Goal: Check status: Check status

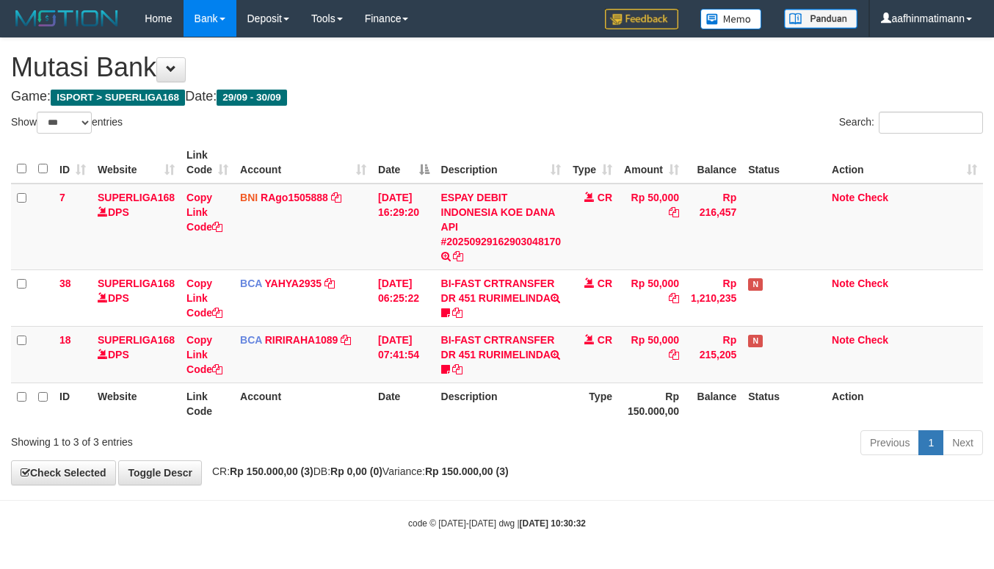
select select "***"
click at [502, 226] on td "ESPAY DEBIT INDONESIA KOE DANA API #20250929162903048170 TRANSFER DARI ESPAY DE…" at bounding box center [501, 227] width 132 height 87
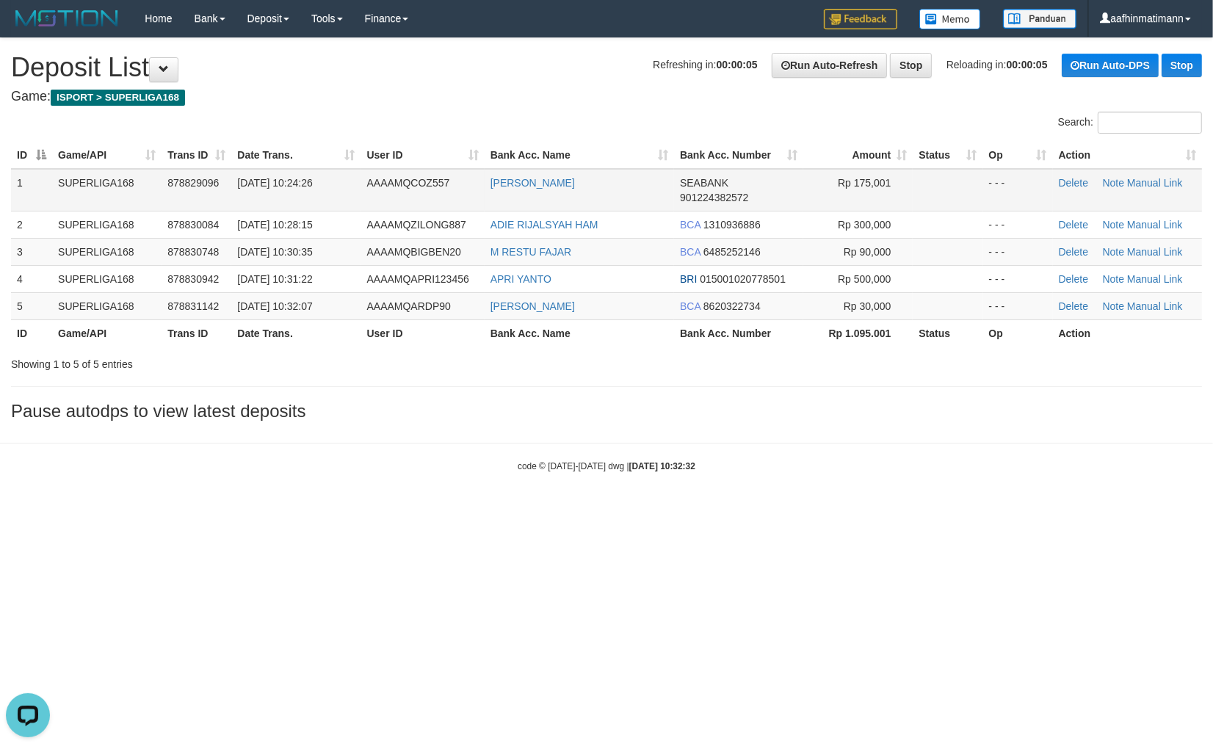
drag, startPoint x: 661, startPoint y: 103, endPoint x: 134, endPoint y: 193, distance: 534.7
click at [661, 104] on div "**********" at bounding box center [606, 233] width 1213 height 390
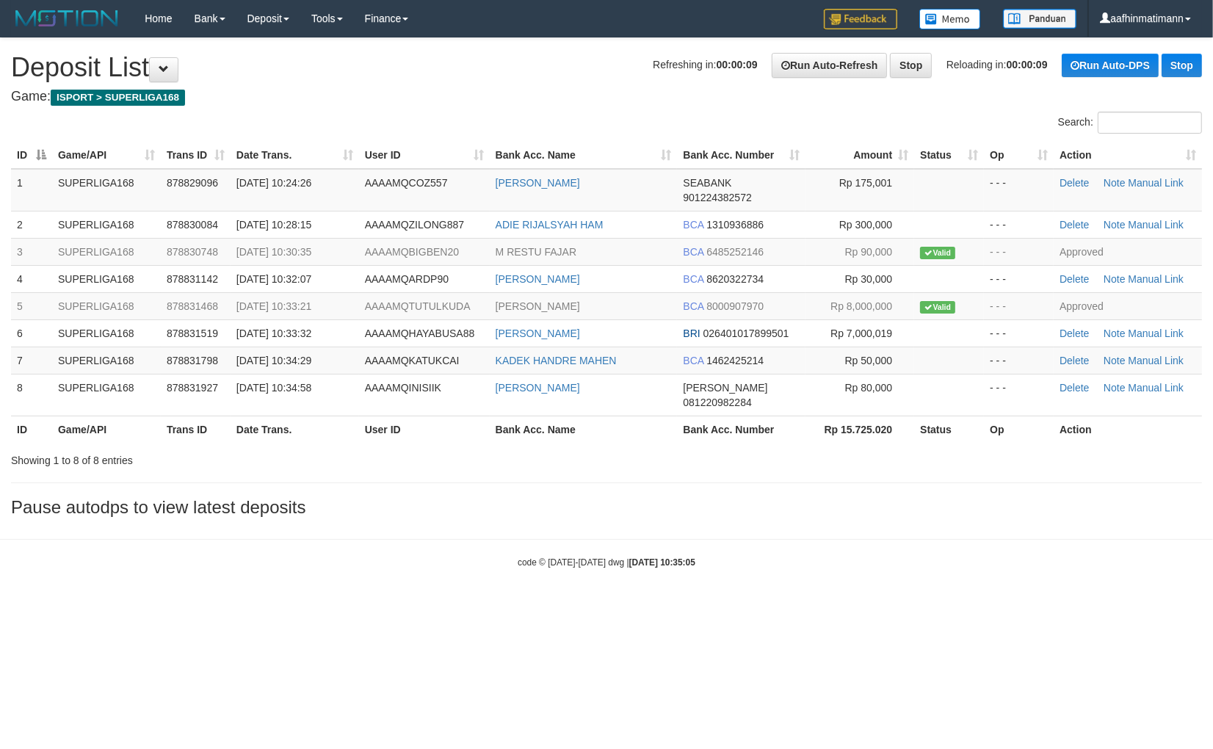
drag, startPoint x: 774, startPoint y: 575, endPoint x: 627, endPoint y: 580, distance: 146.9
click at [772, 575] on body "Toggle navigation Home Bank Account List Load By Website Group [ISPORT] SUPERLI…" at bounding box center [606, 303] width 1213 height 606
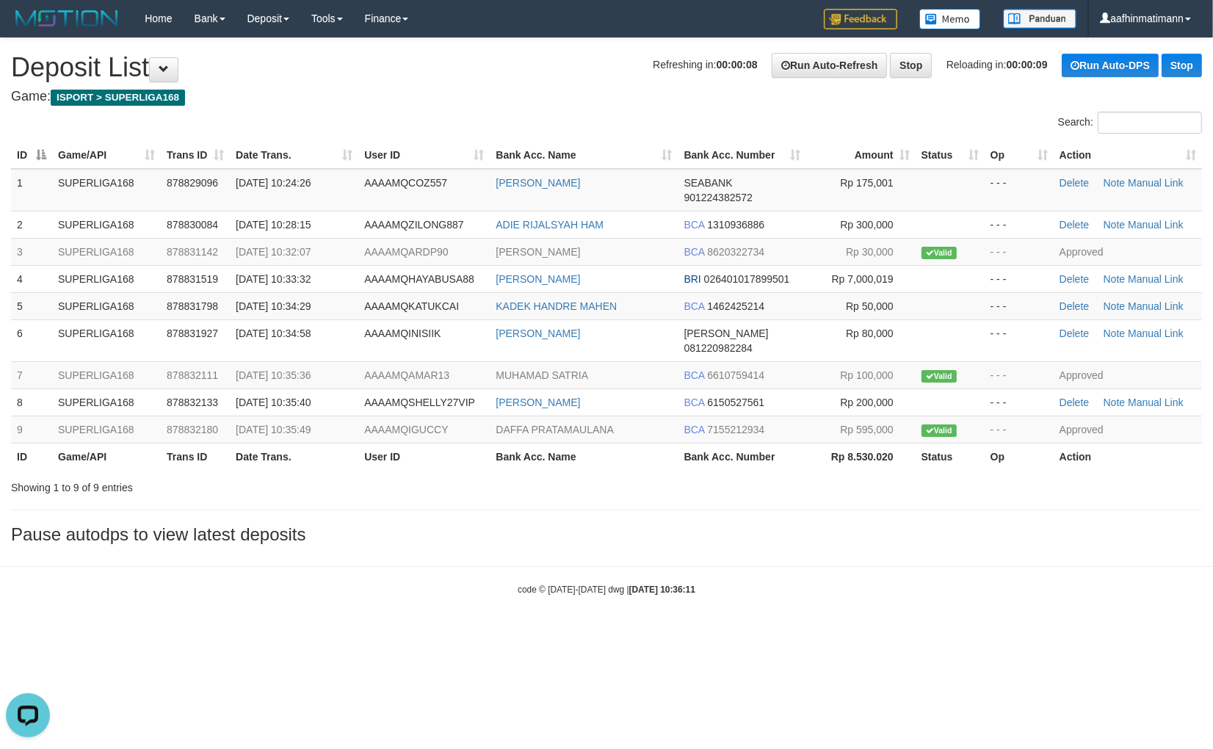
drag, startPoint x: 668, startPoint y: 485, endPoint x: 558, endPoint y: 527, distance: 117.8
click at [669, 486] on div "**********" at bounding box center [606, 294] width 1213 height 513
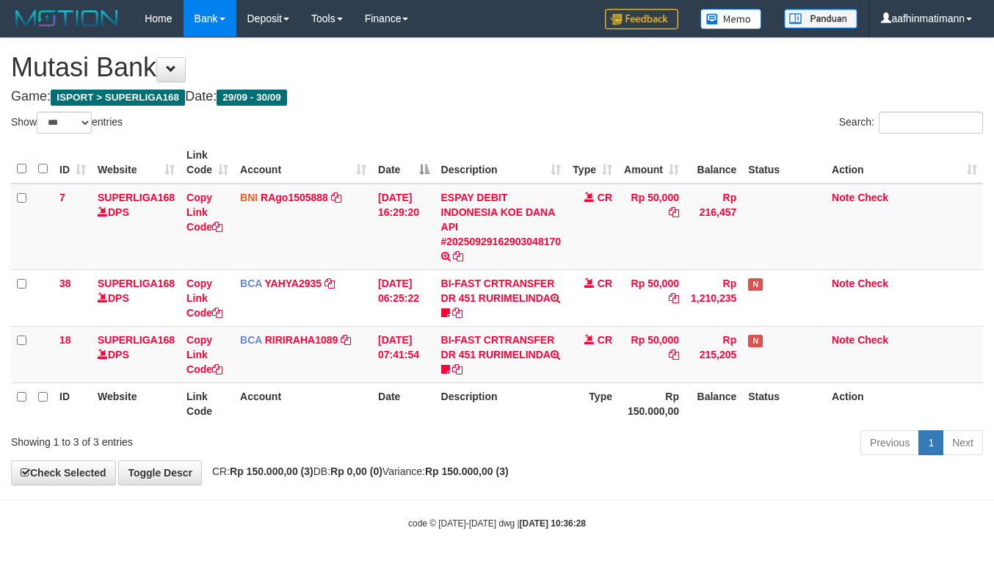
select select "***"
click at [347, 92] on h4 "Game: ISPORT > SUPERLIGA168 Date: 29/09 - 30/09" at bounding box center [497, 97] width 972 height 15
select select "***"
click at [374, 150] on th "Date" at bounding box center [403, 163] width 62 height 42
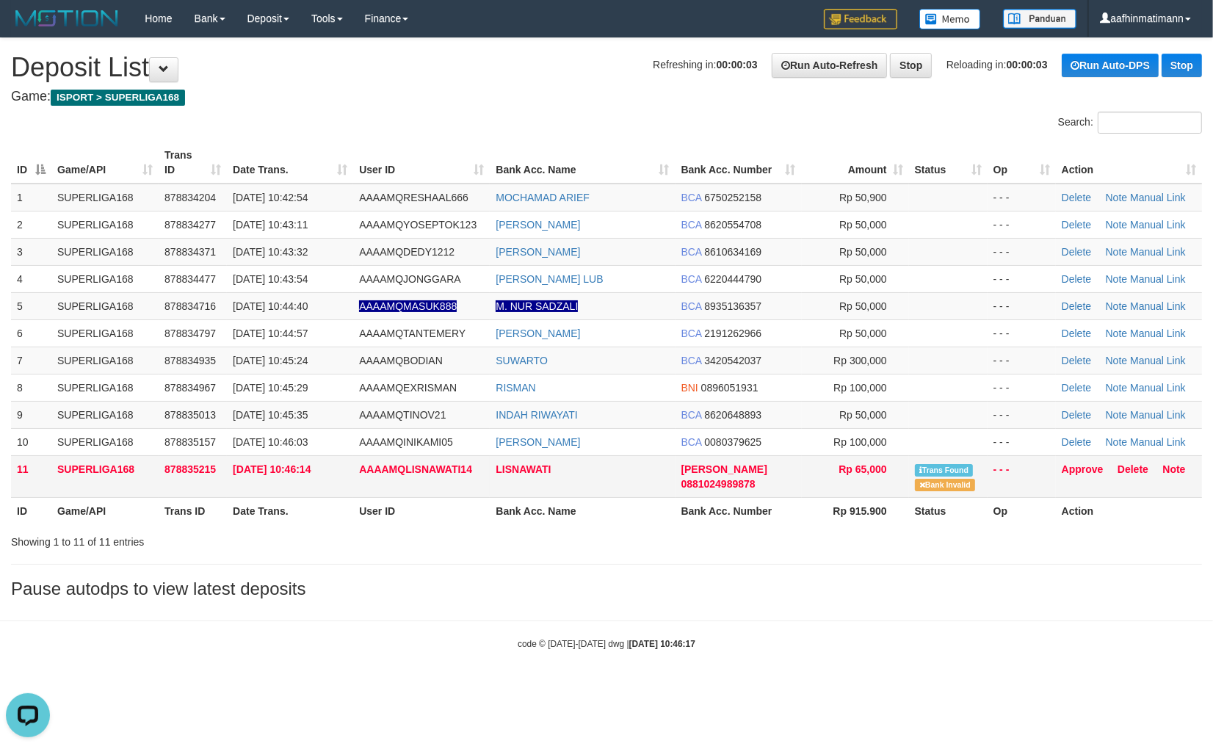
click at [471, 460] on td "AAAAMQLISNAWATI14" at bounding box center [421, 476] width 137 height 42
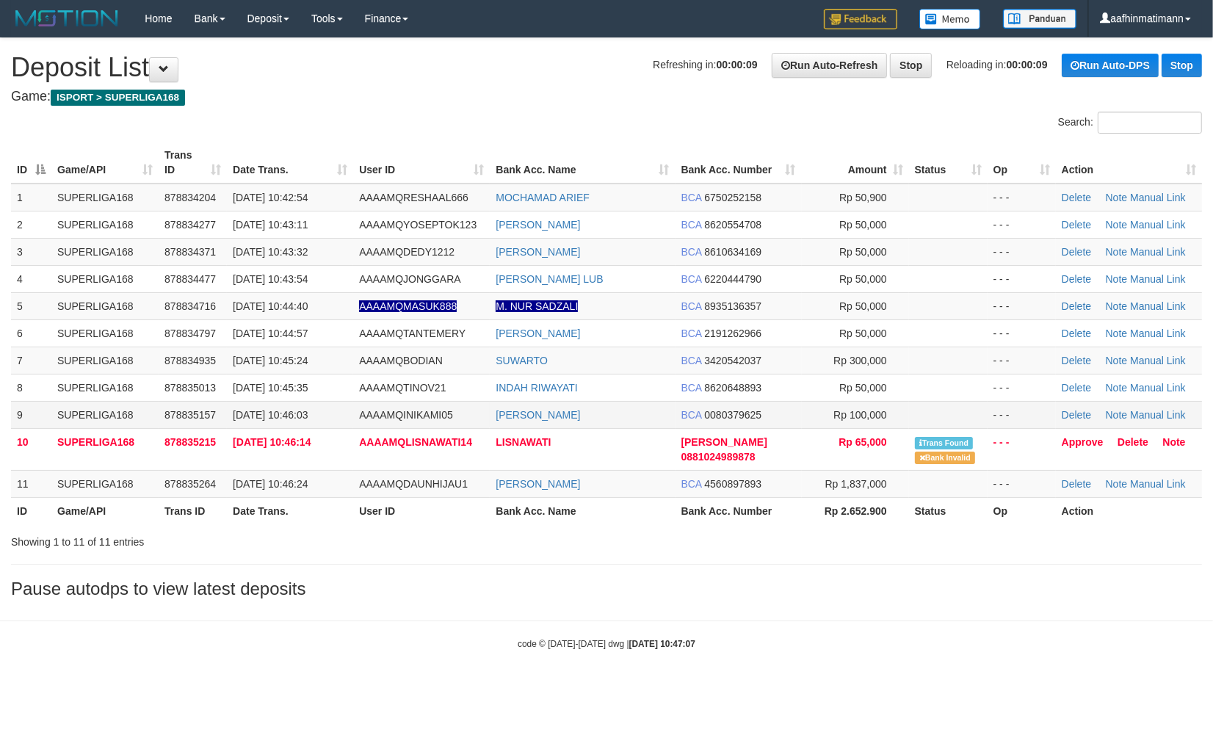
click at [275, 424] on td "[DATE] 10:46:03" at bounding box center [290, 414] width 126 height 27
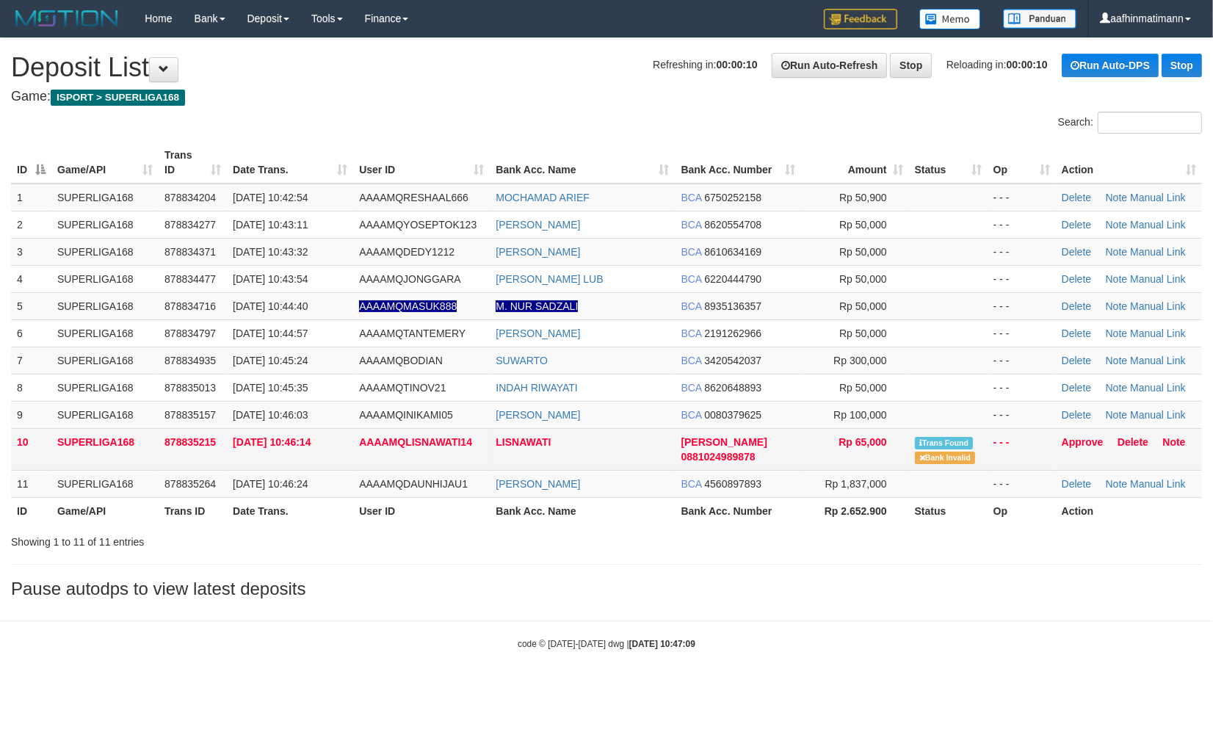
click at [805, 465] on td "Rp 65,000" at bounding box center [855, 449] width 107 height 42
click at [1074, 437] on link "Approve" at bounding box center [1082, 442] width 42 height 12
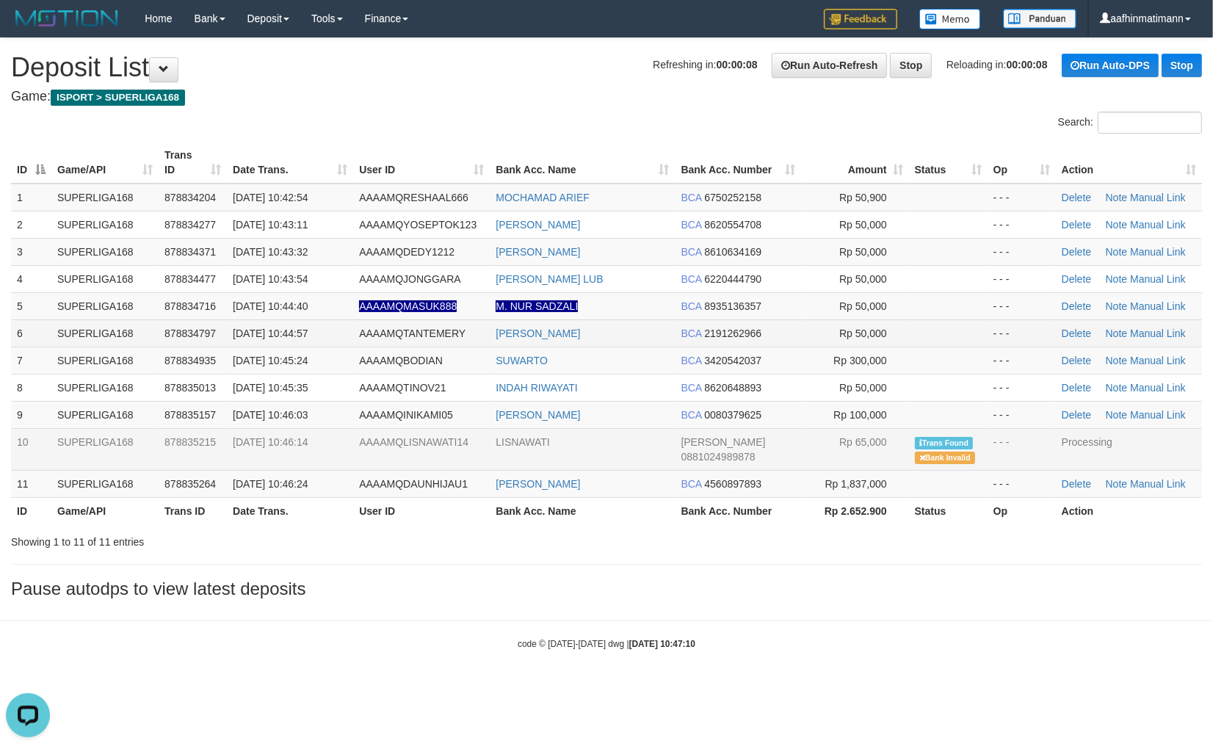
click at [200, 336] on span "878834797" at bounding box center [189, 333] width 51 height 12
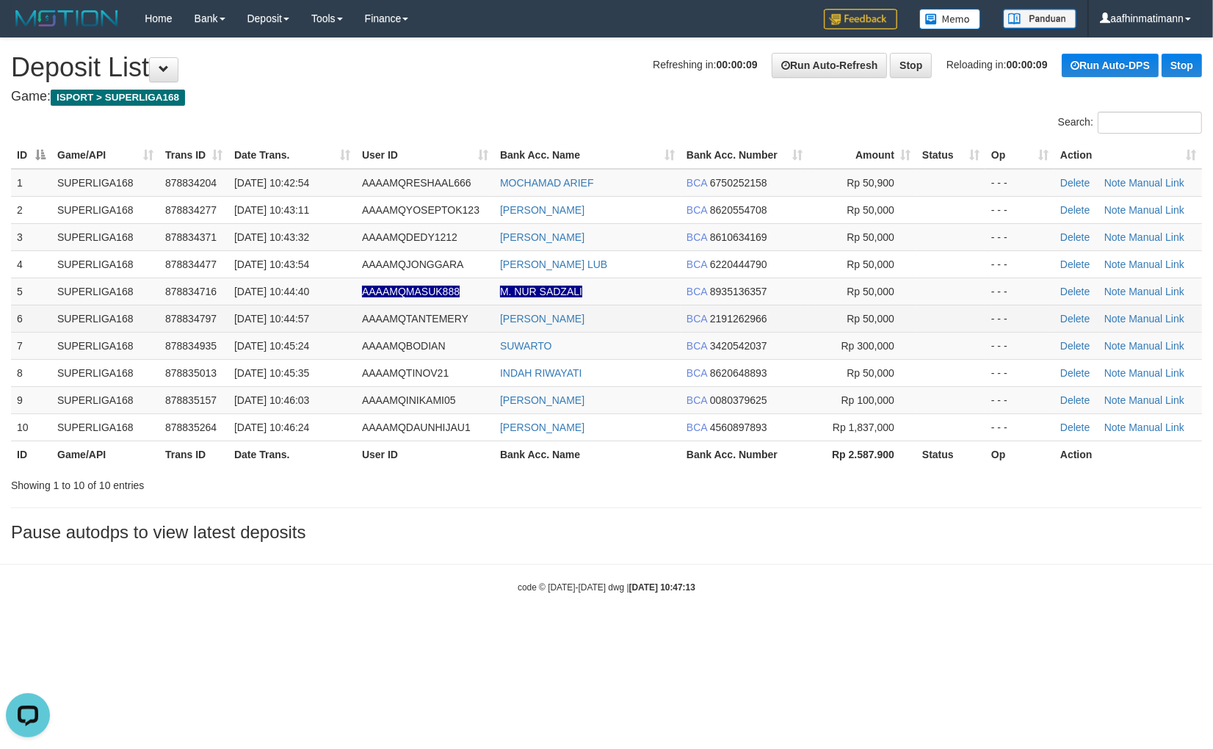
click at [320, 329] on td "[DATE] 10:44:57" at bounding box center [292, 318] width 128 height 27
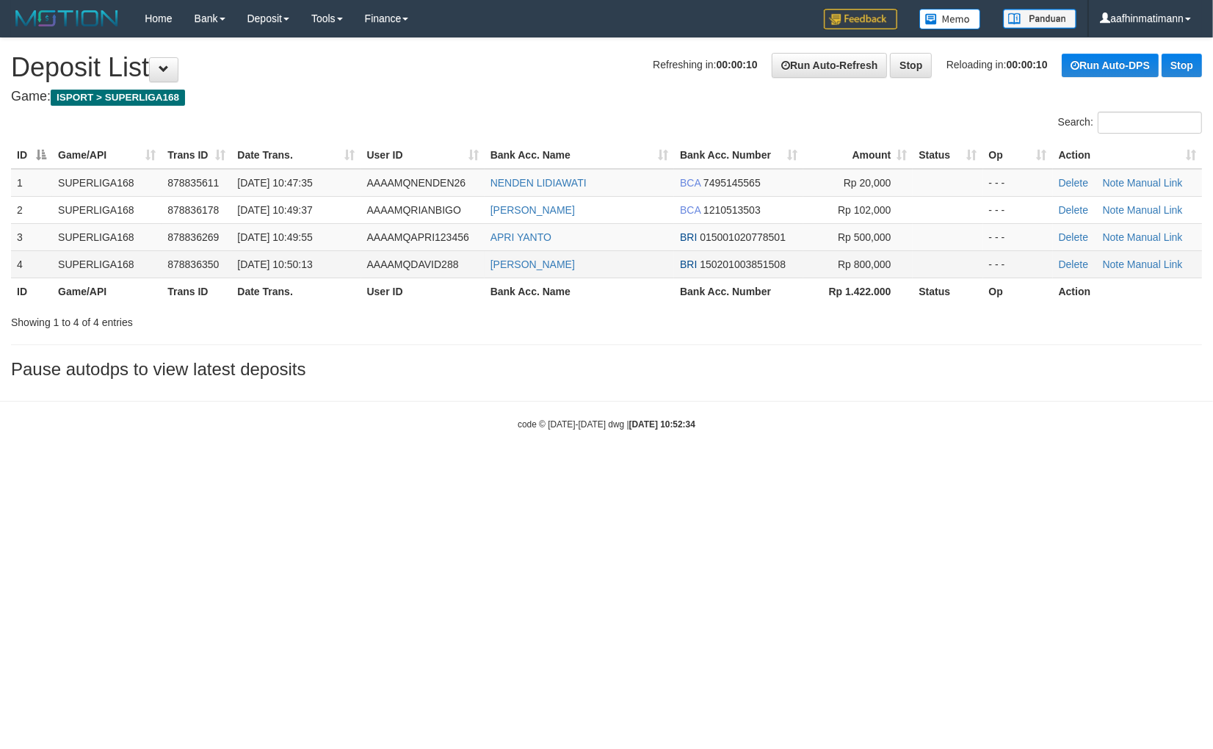
click at [292, 263] on span "[DATE] 10:50:13" at bounding box center [274, 264] width 75 height 12
click at [291, 263] on span "[DATE] 10:50:13" at bounding box center [274, 264] width 75 height 12
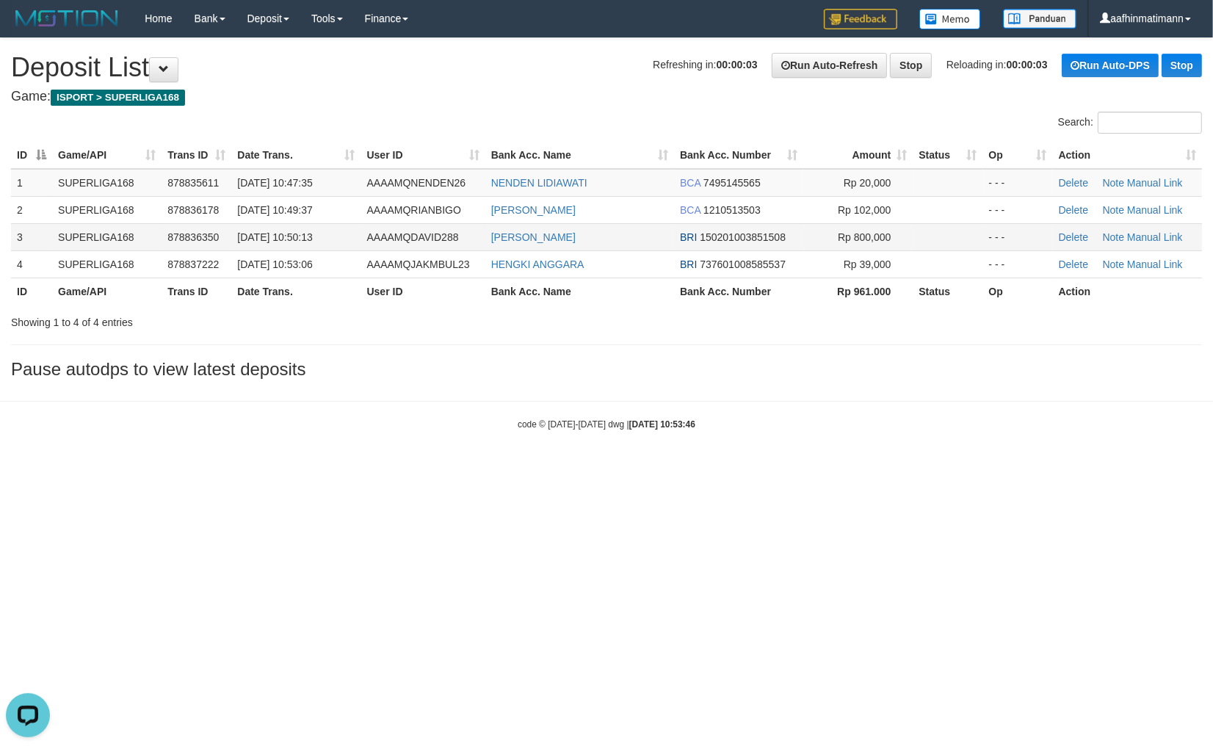
drag, startPoint x: 365, startPoint y: 240, endPoint x: 356, endPoint y: 244, distance: 9.5
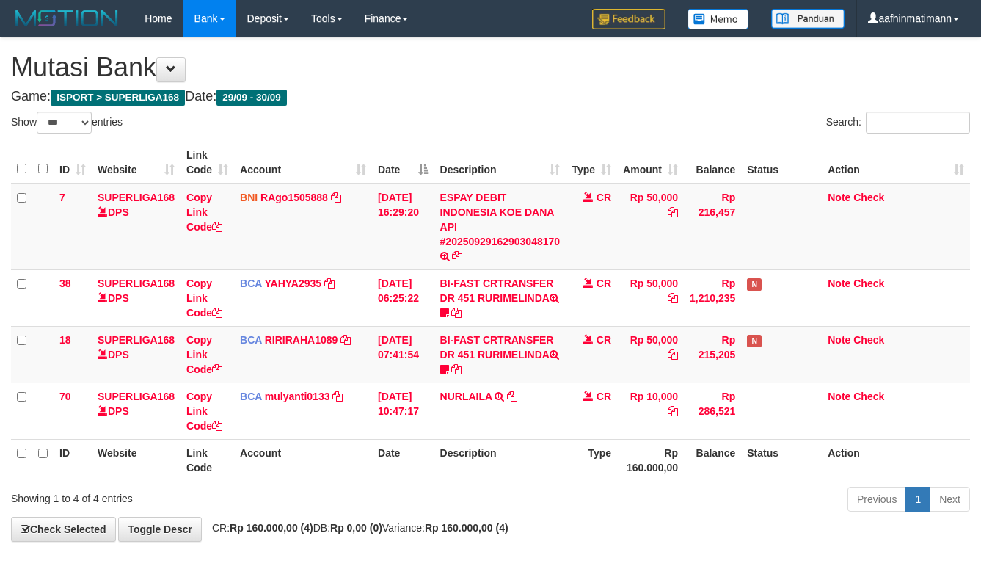
select select "***"
drag, startPoint x: 639, startPoint y: 120, endPoint x: 669, endPoint y: 119, distance: 29.4
click at [639, 120] on div "Search:" at bounding box center [736, 125] width 469 height 26
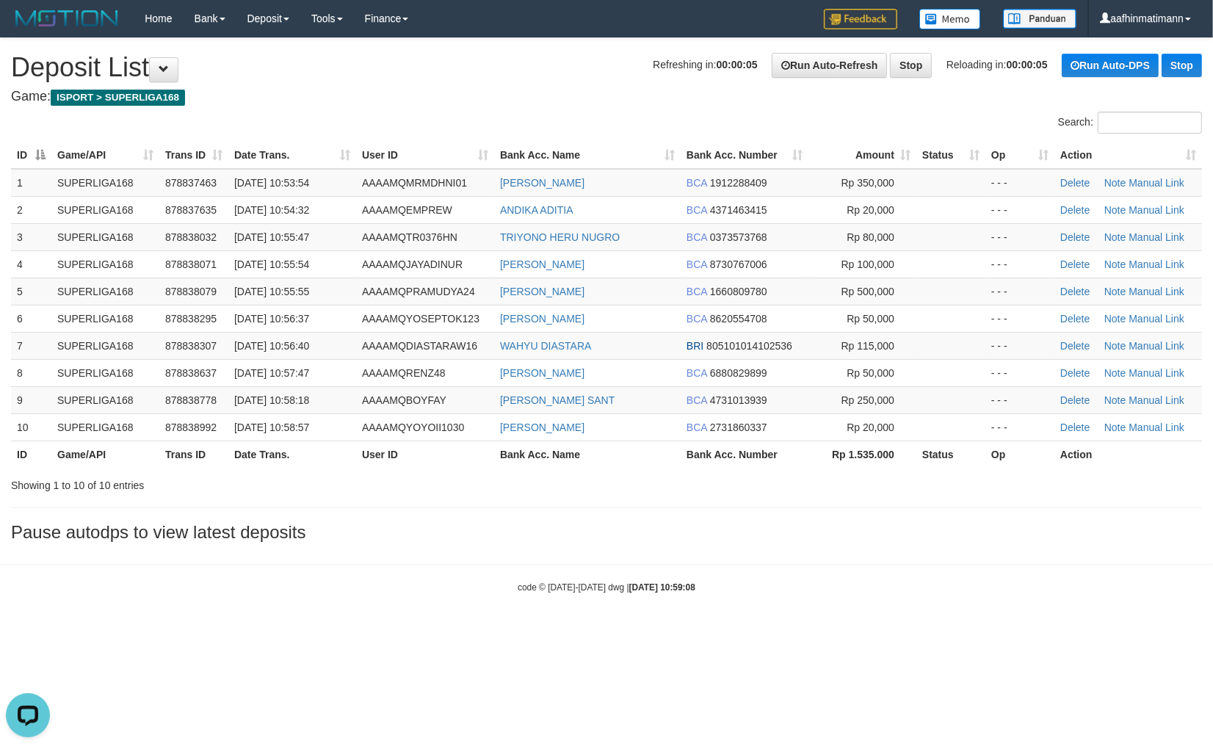
click at [755, 441] on th "Bank Acc. Number" at bounding box center [744, 453] width 128 height 27
click at [708, 569] on body "Toggle navigation Home Bank Account List Load By Website Group [ISPORT] SUPERLI…" at bounding box center [606, 315] width 1213 height 631
click at [360, 252] on td "AAAAMQJAYADINUR" at bounding box center [425, 263] width 138 height 27
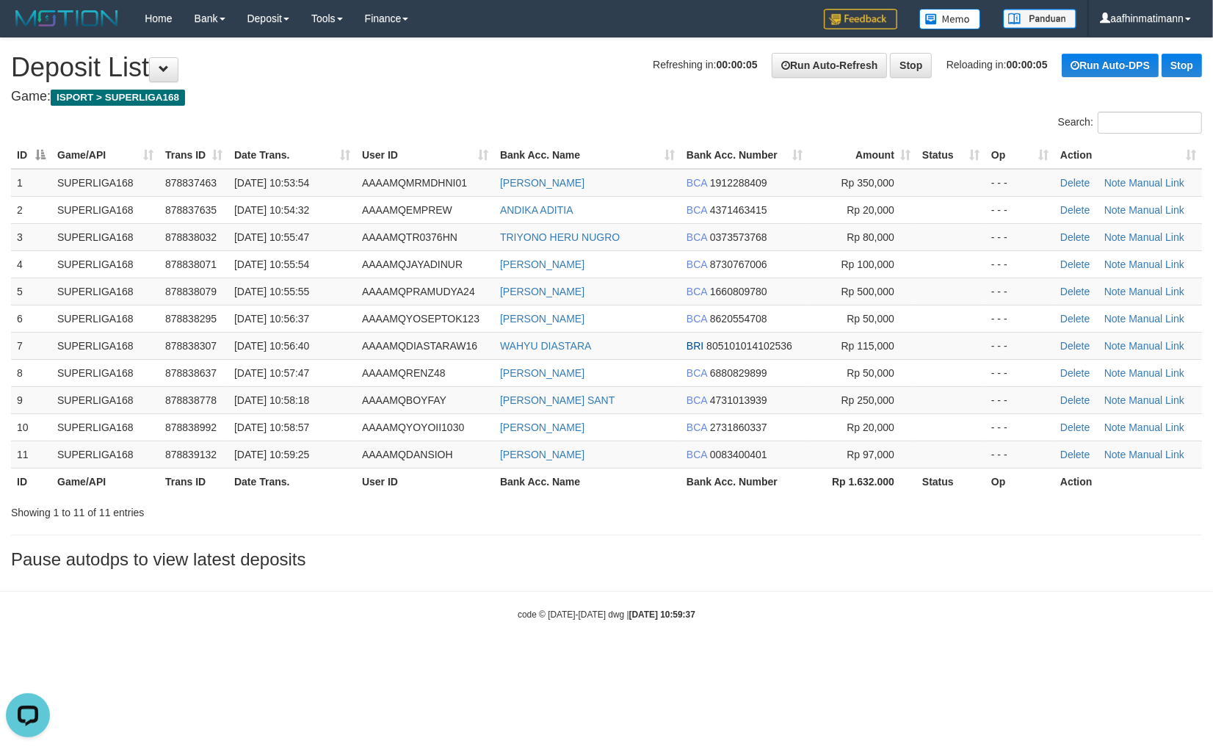
drag, startPoint x: 716, startPoint y: 573, endPoint x: 418, endPoint y: 600, distance: 299.3
click at [711, 575] on div "**********" at bounding box center [606, 307] width 1213 height 538
drag, startPoint x: 241, startPoint y: 576, endPoint x: 84, endPoint y: 708, distance: 204.8
click at [240, 577] on body "Toggle navigation Home Bank Account List Load By Website Group [ISPORT] SUPERLI…" at bounding box center [606, 329] width 1213 height 658
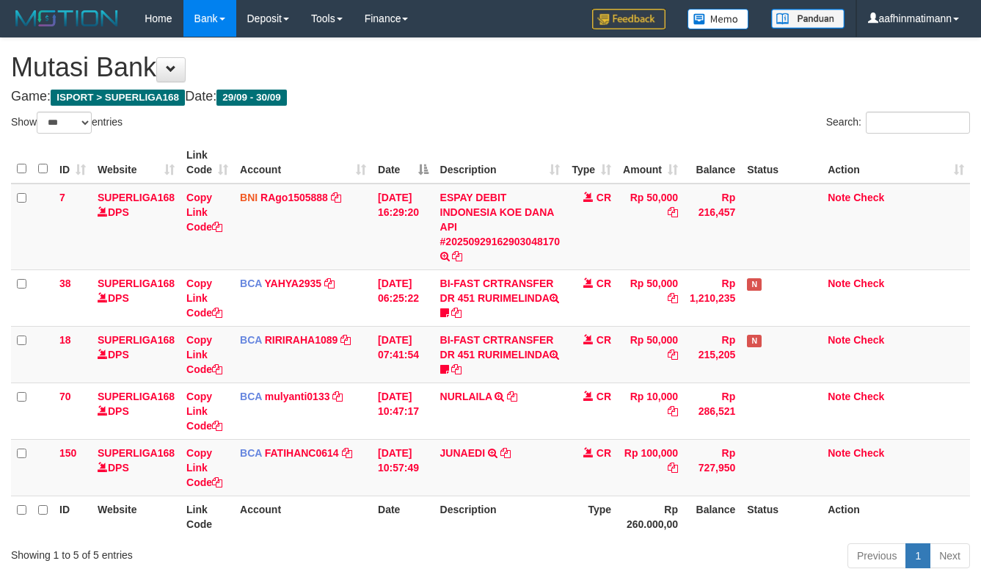
select select "***"
drag, startPoint x: 254, startPoint y: 192, endPoint x: 984, endPoint y: 351, distance: 747.4
click at [282, 188] on td "BNI RAgo1505888 DPS RANGGA GOTAMA mutasi_20250929_4809 | 7 mutasi_20250929_4809…" at bounding box center [303, 227] width 138 height 87
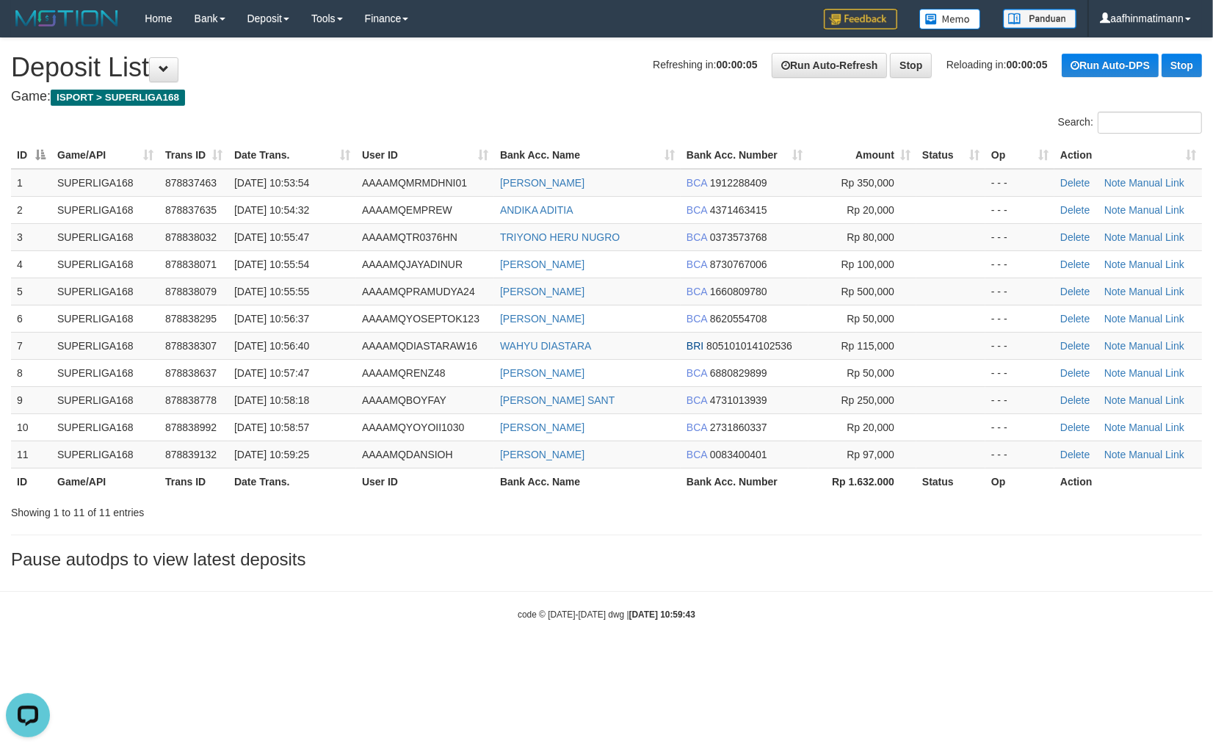
drag, startPoint x: 734, startPoint y: 617, endPoint x: 393, endPoint y: 617, distance: 341.3
click at [710, 629] on body "Toggle navigation Home Bank Account List Load By Website Group [ISPORT] SUPERLI…" at bounding box center [606, 329] width 1213 height 658
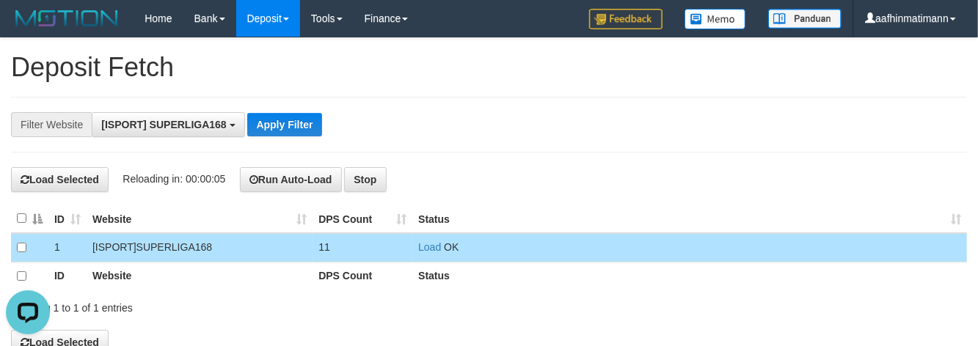
scroll to position [12, 0]
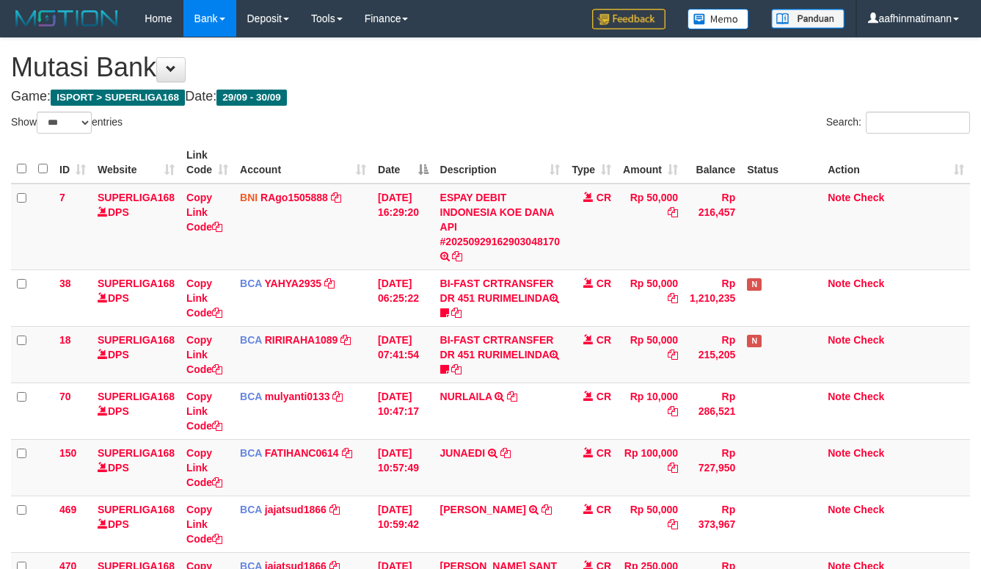
select select "***"
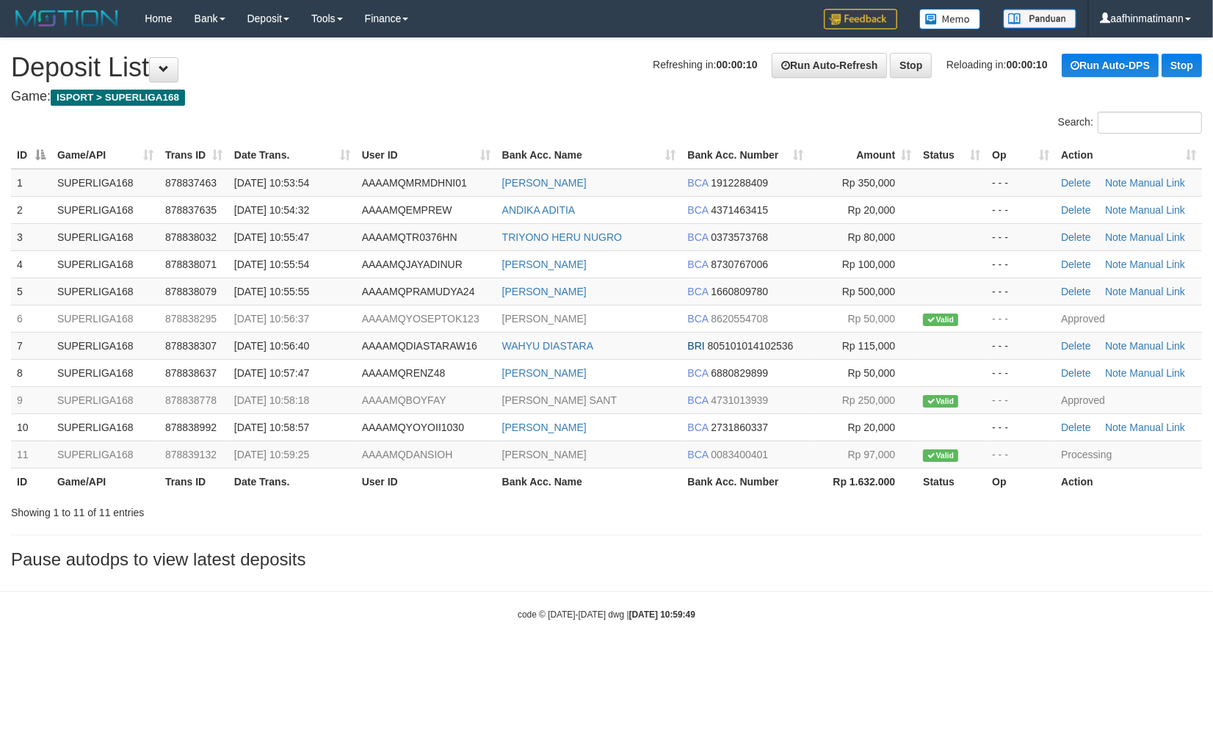
drag, startPoint x: 294, startPoint y: 471, endPoint x: 0, endPoint y: 591, distance: 317.7
click at [294, 475] on th "Date Trans." at bounding box center [292, 481] width 128 height 27
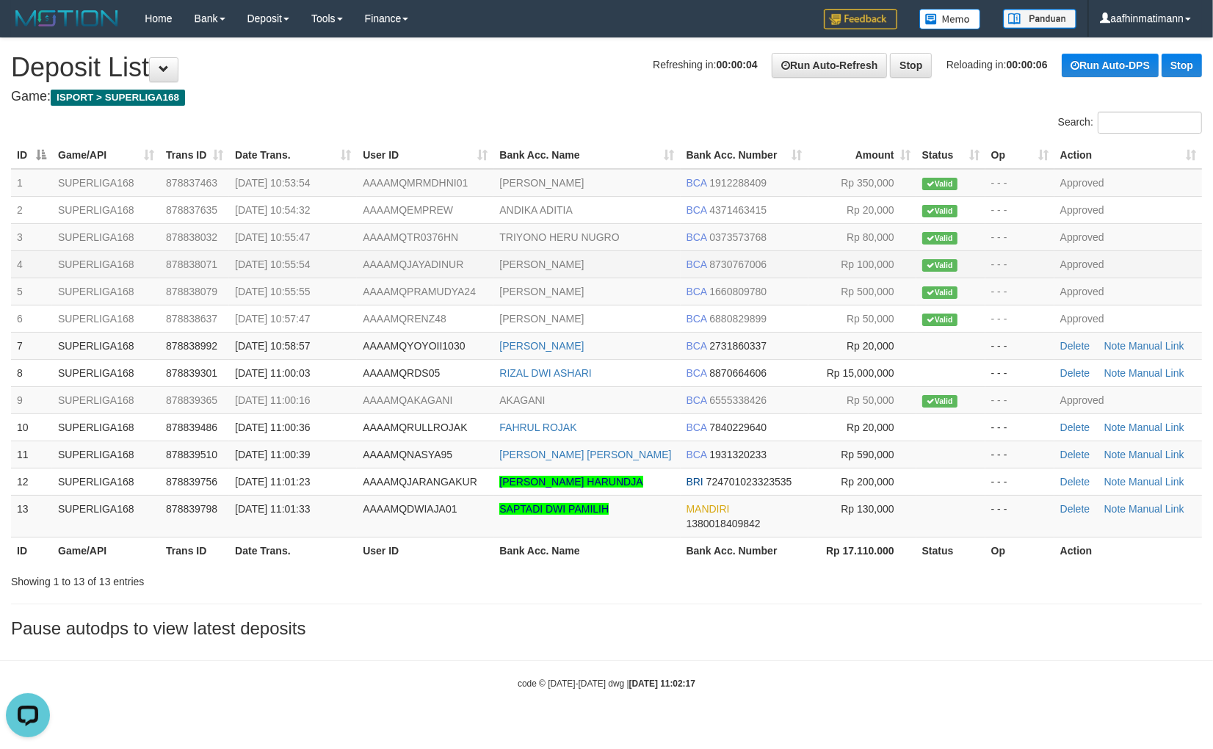
click at [644, 262] on td "JAYADI NUR" at bounding box center [586, 263] width 186 height 27
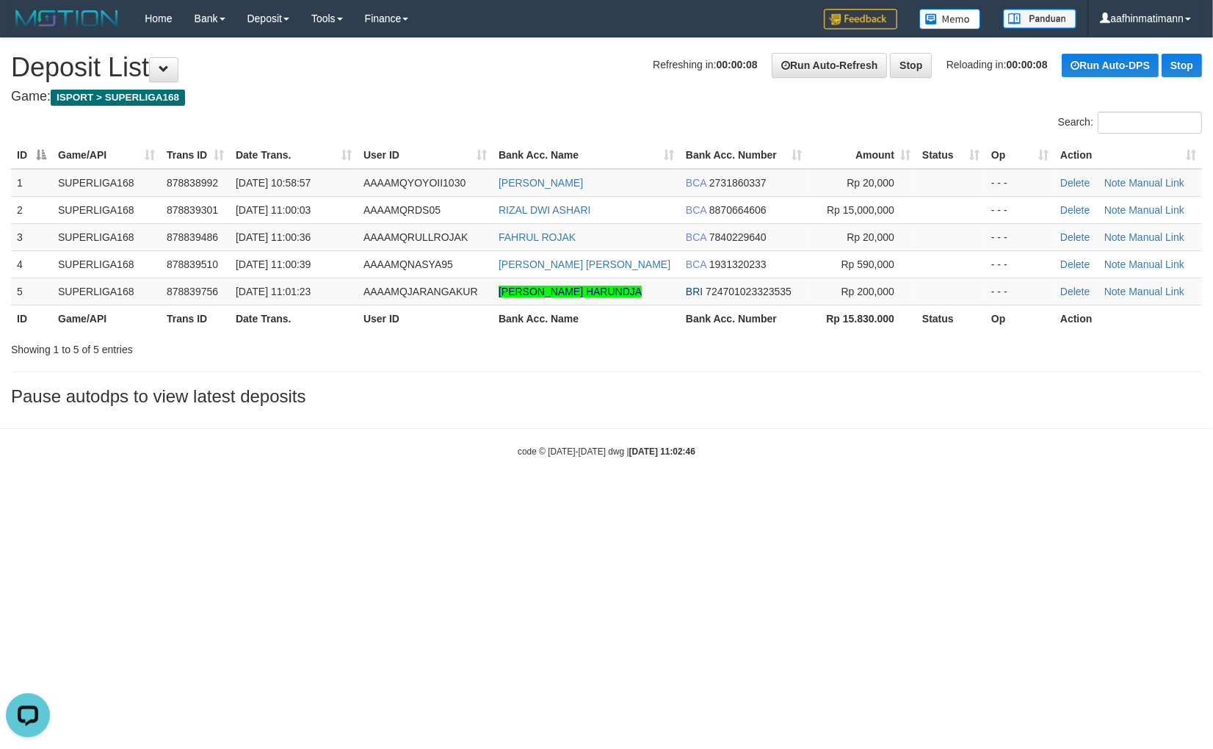
click at [671, 495] on html "Toggle navigation Home Bank Account List Load By Website Group [ISPORT] SUPERLI…" at bounding box center [606, 247] width 1213 height 495
drag, startPoint x: 655, startPoint y: 489, endPoint x: 605, endPoint y: 504, distance: 52.2
click at [647, 494] on body "Toggle navigation Home Bank Account List Load By Website Group [ISPORT] SUPERLI…" at bounding box center [606, 247] width 1213 height 495
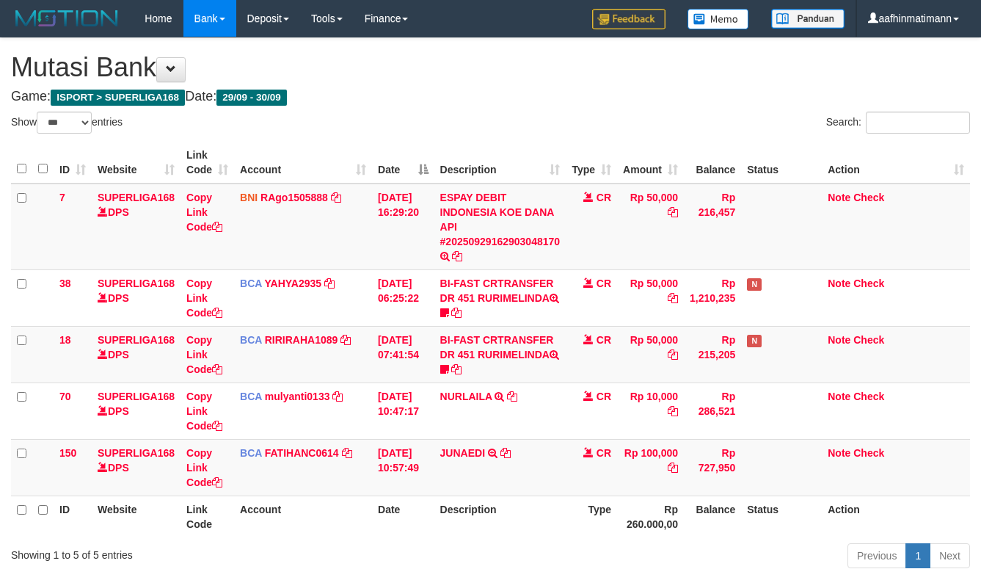
select select "***"
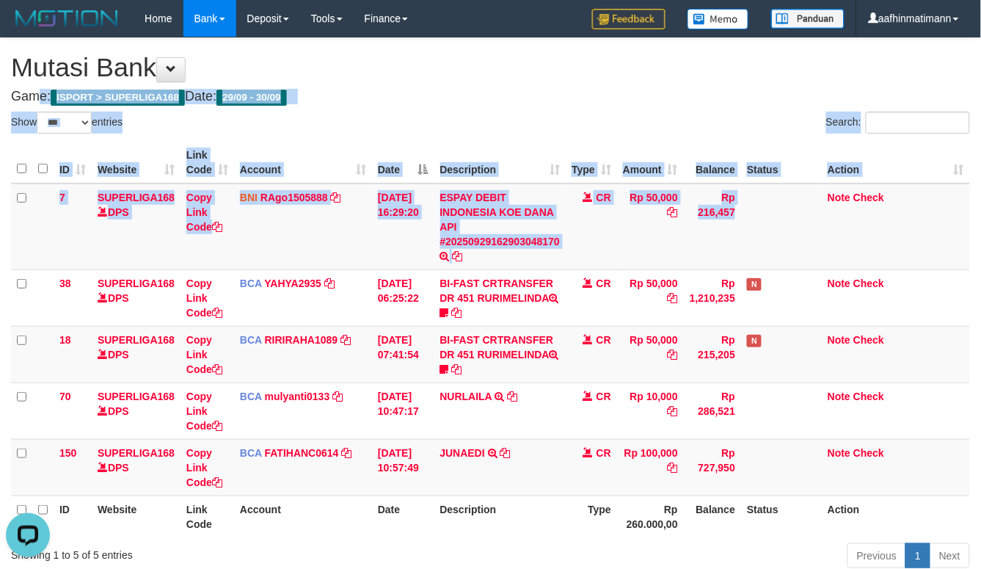
drag, startPoint x: 583, startPoint y: 46, endPoint x: 986, endPoint y: 221, distance: 439.5
click at [981, 221] on html "Toggle navigation Home Bank Account List Load By Website Group [ISPORT] SUPERLI…" at bounding box center [490, 340] width 981 height 680
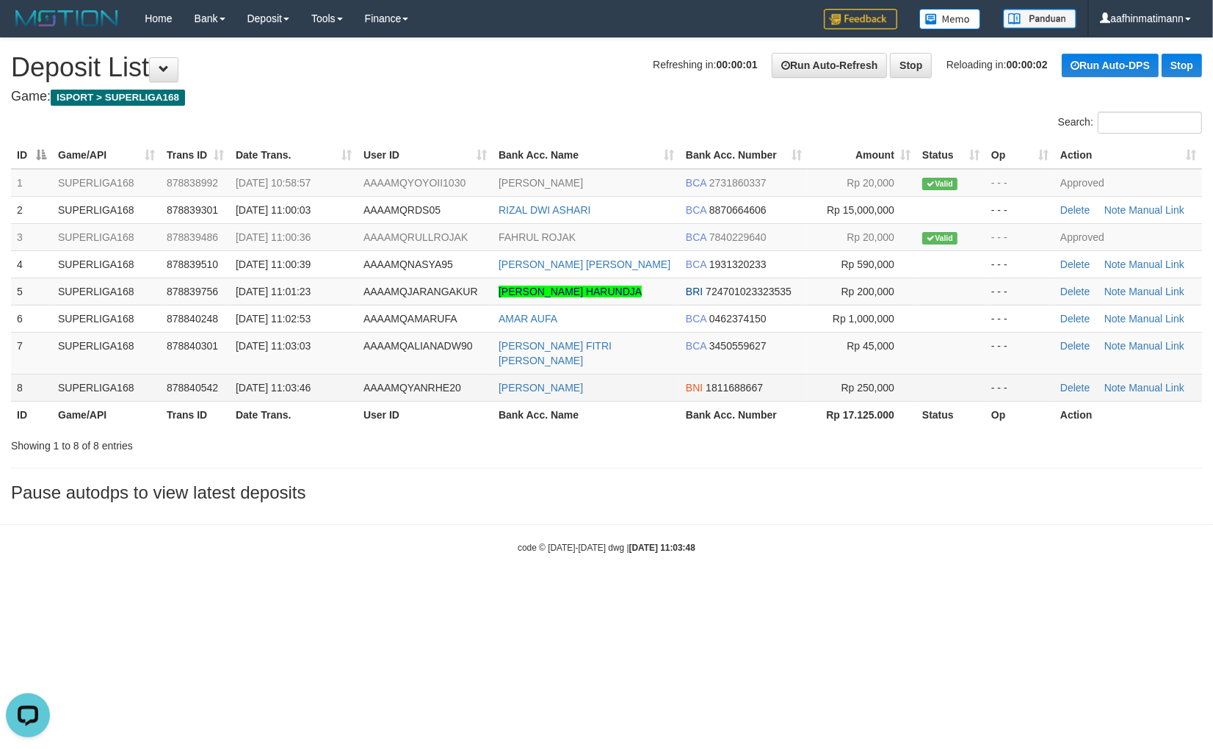
drag, startPoint x: 753, startPoint y: 346, endPoint x: 729, endPoint y: 365, distance: 30.8
click at [764, 357] on td "BCA 3450559627" at bounding box center [744, 353] width 128 height 42
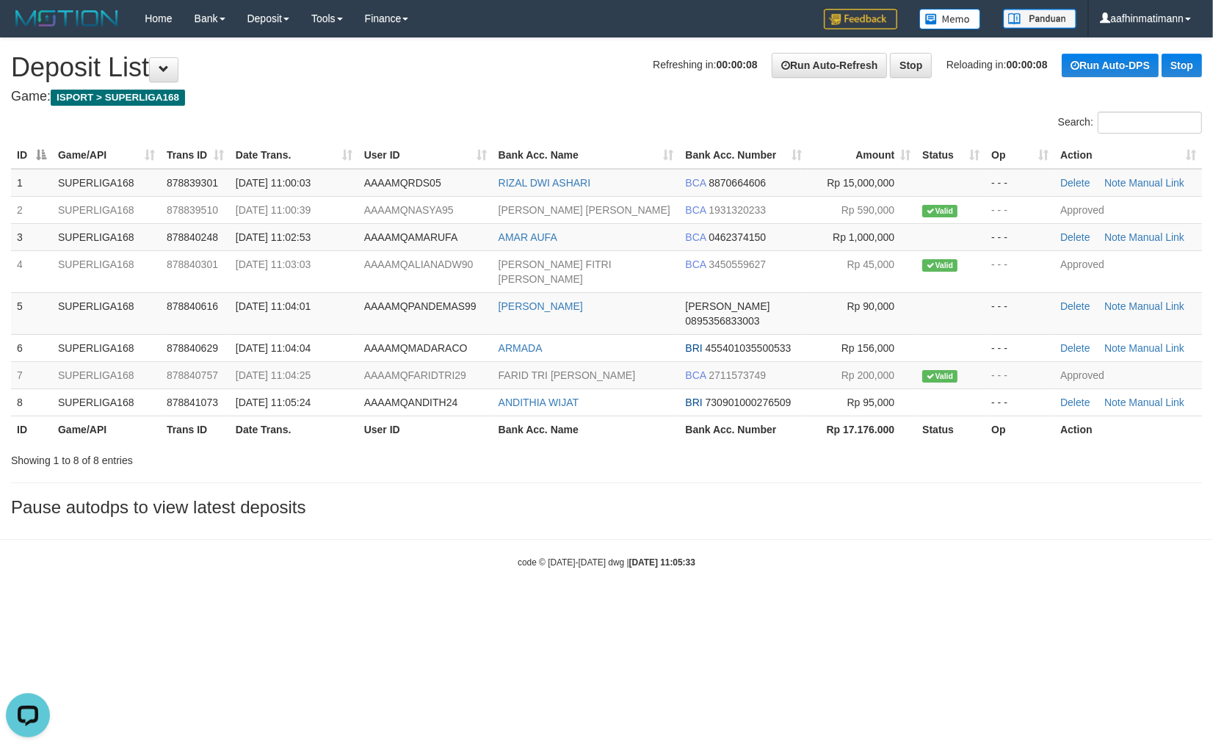
click at [575, 546] on body "Toggle navigation Home Bank Account List Load By Website Group [ISPORT] SUPERLI…" at bounding box center [606, 303] width 1213 height 606
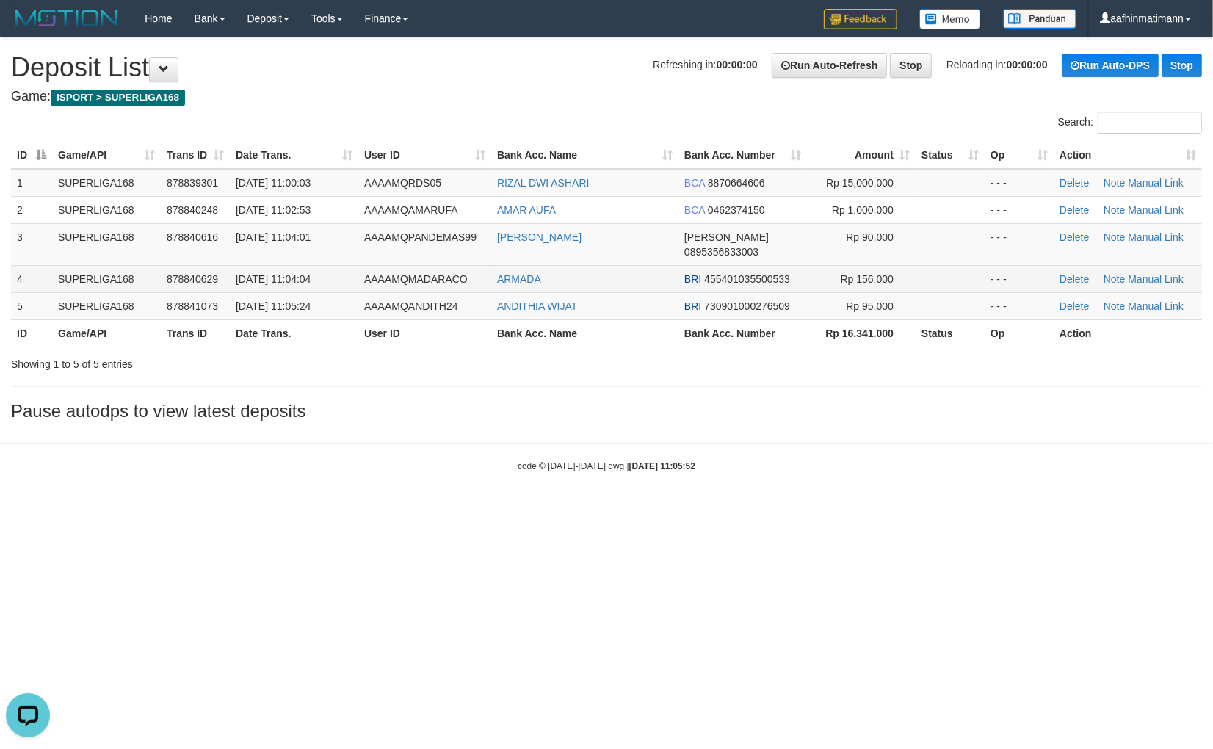
click at [364, 265] on td "AAAAMQMADARACO" at bounding box center [424, 278] width 133 height 27
